Goal: Find contact information: Find contact information

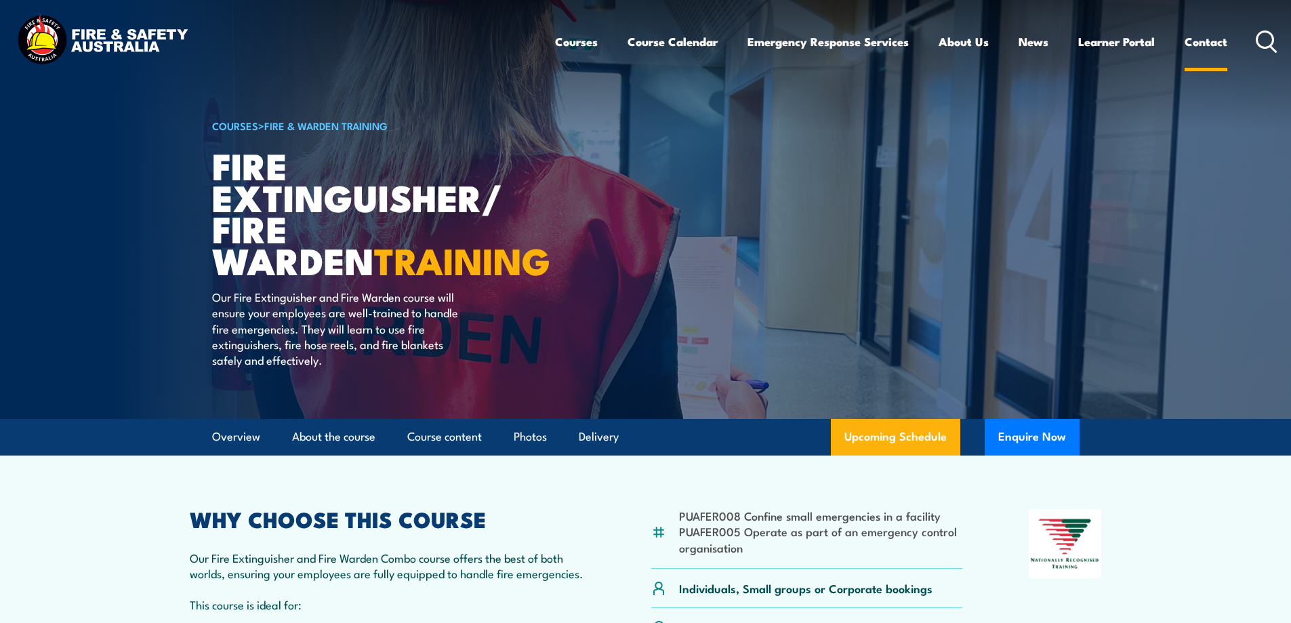
click at [1214, 45] on link "Contact" at bounding box center [1206, 42] width 43 height 36
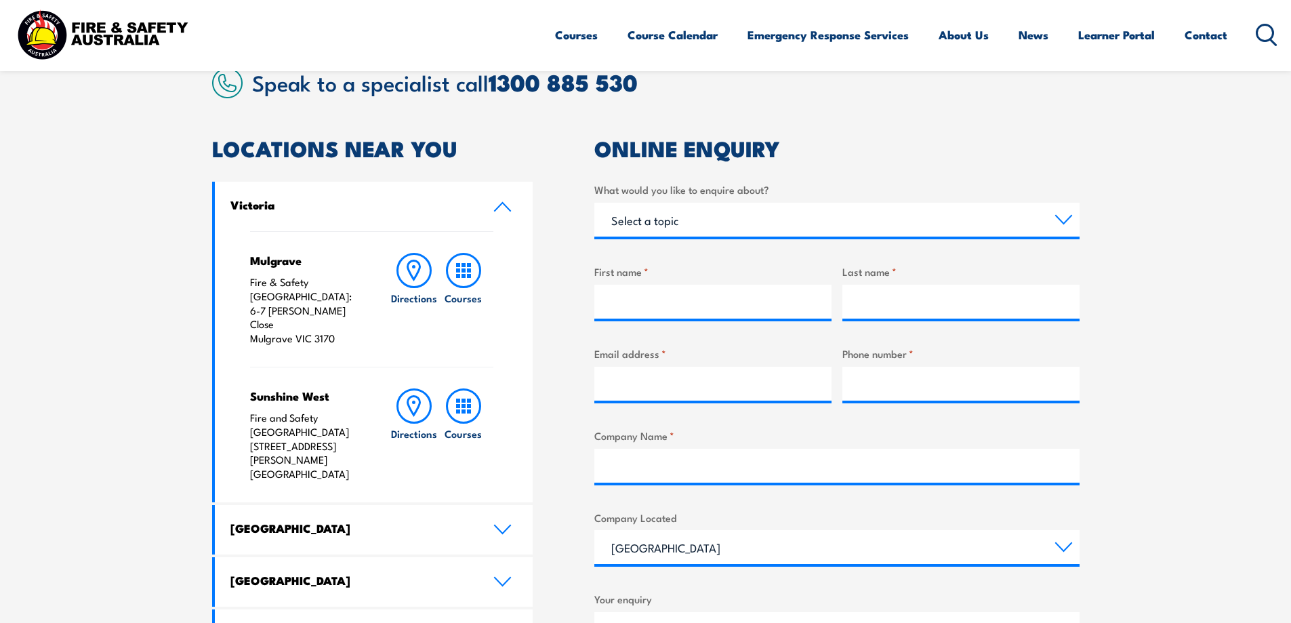
scroll to position [542, 0]
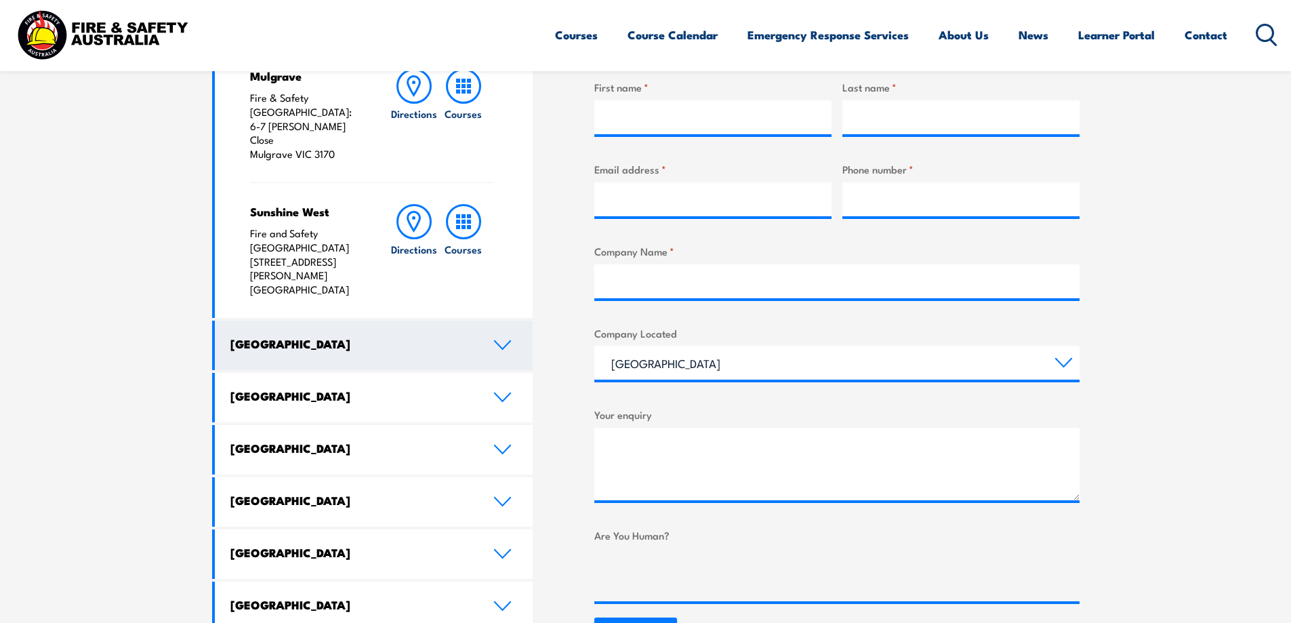
click at [495, 340] on icon at bounding box center [502, 345] width 18 height 11
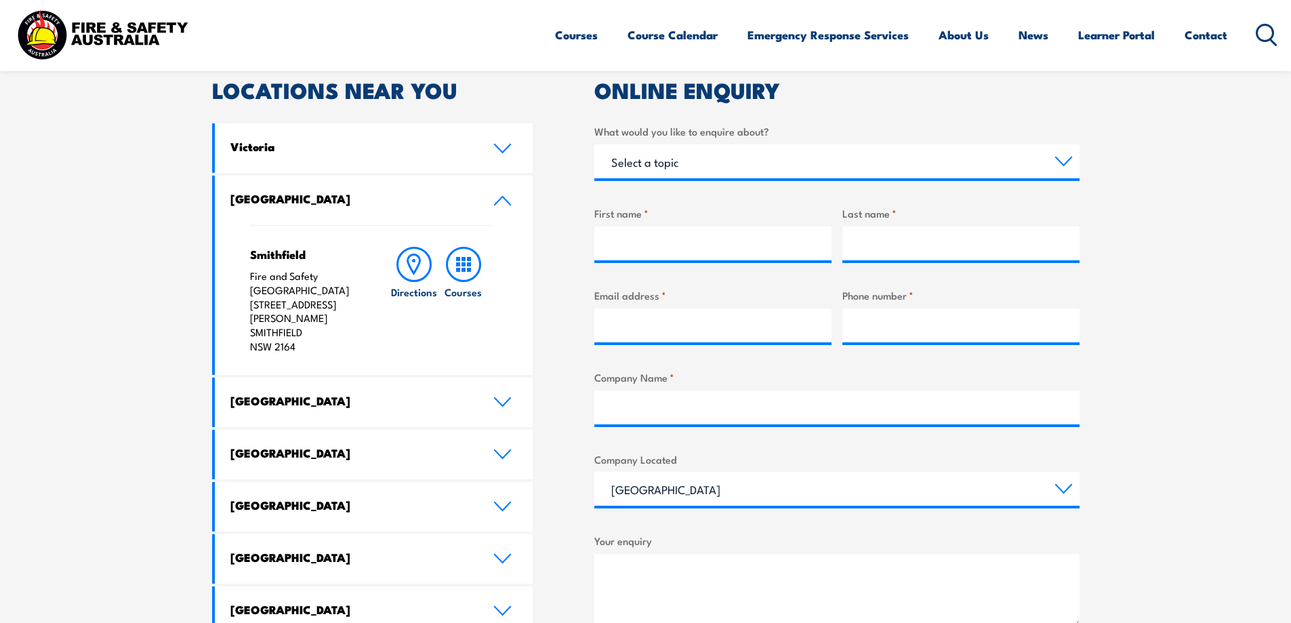
scroll to position [474, 0]
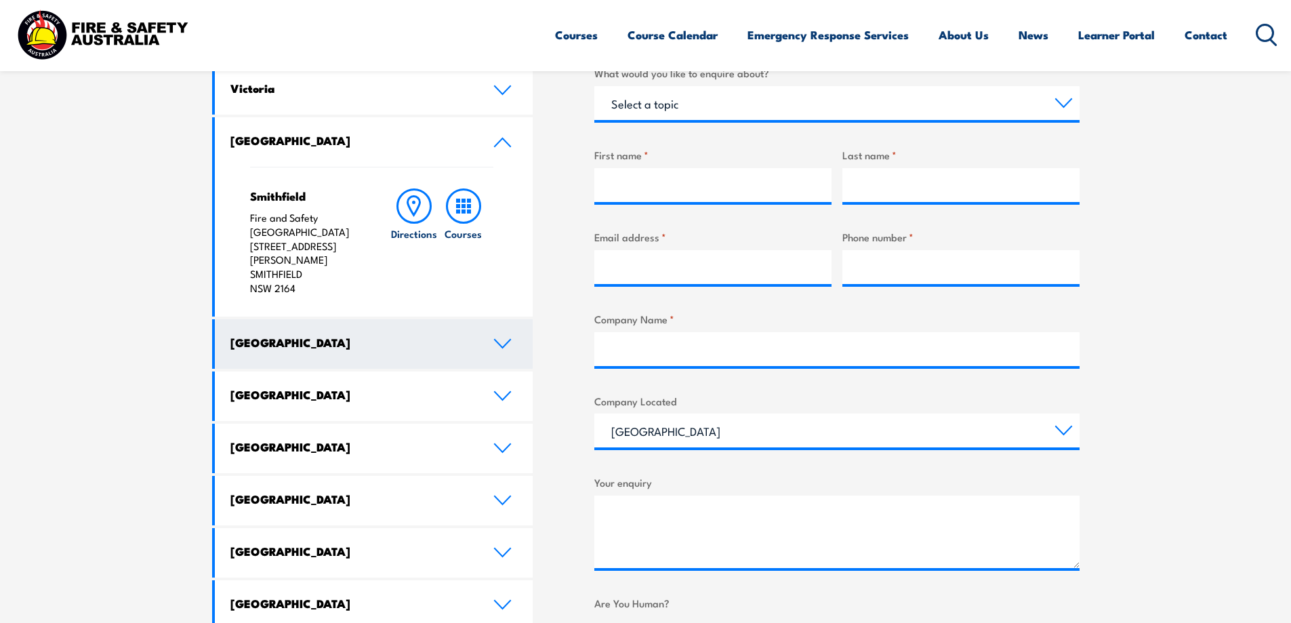
click at [506, 338] on icon at bounding box center [502, 343] width 18 height 11
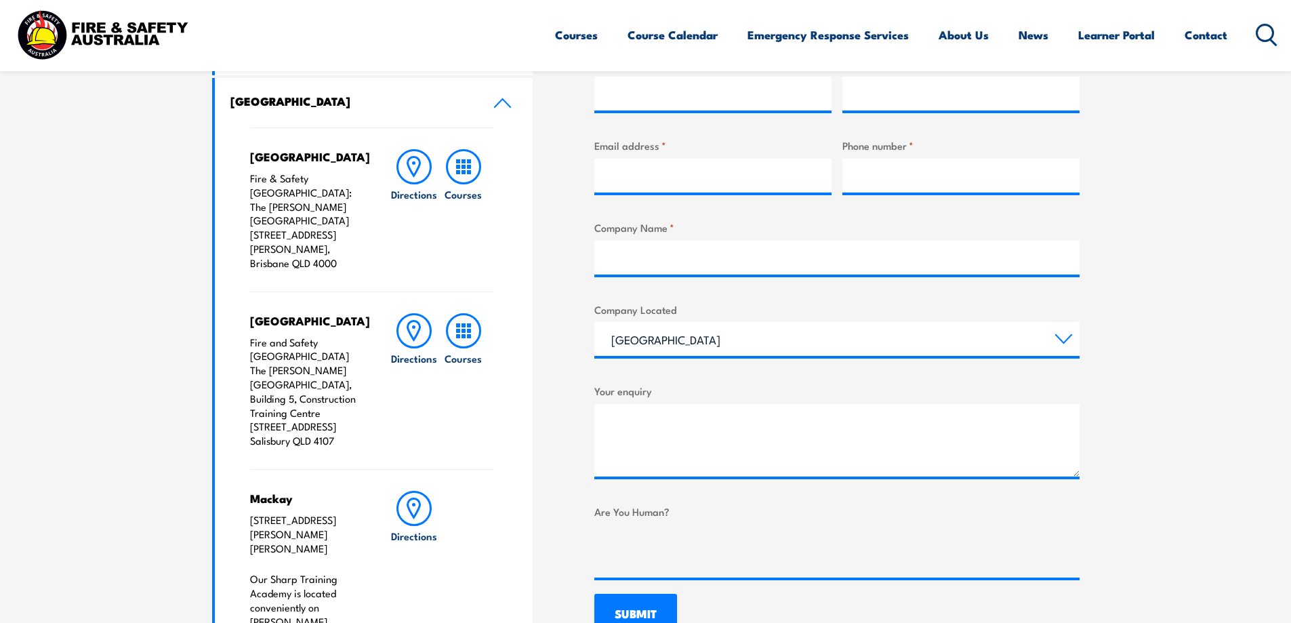
scroll to position [542, 0]
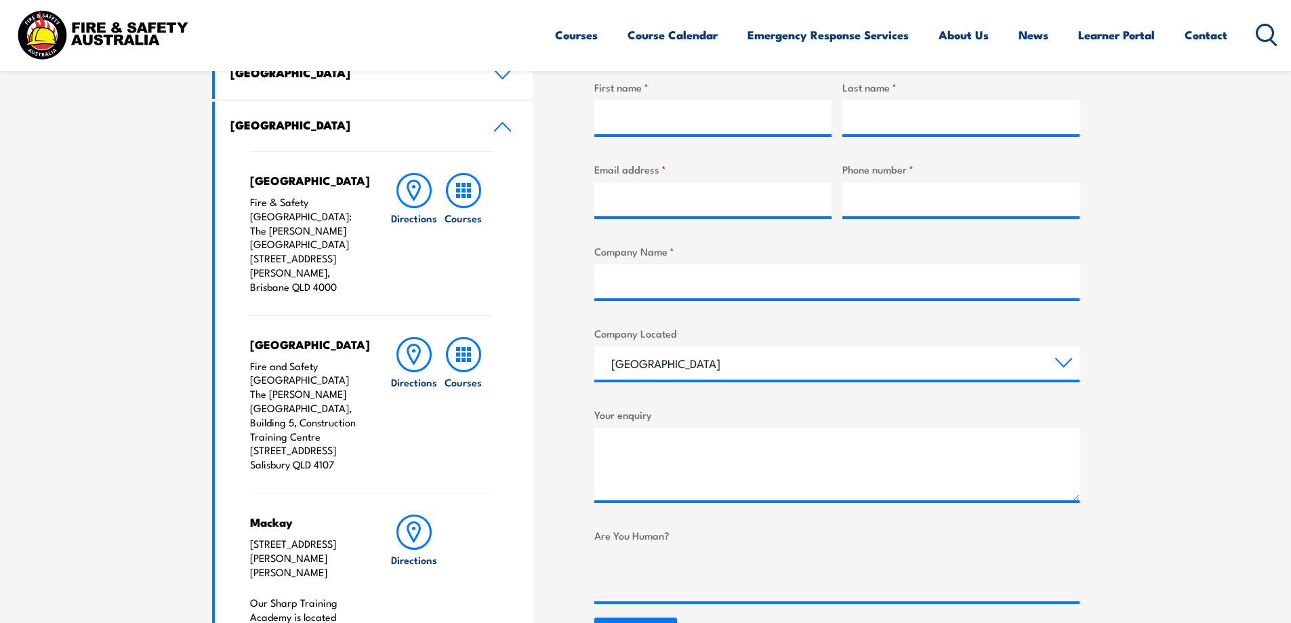
click at [510, 123] on icon at bounding box center [502, 126] width 18 height 11
